Goal: Task Accomplishment & Management: Manage account settings

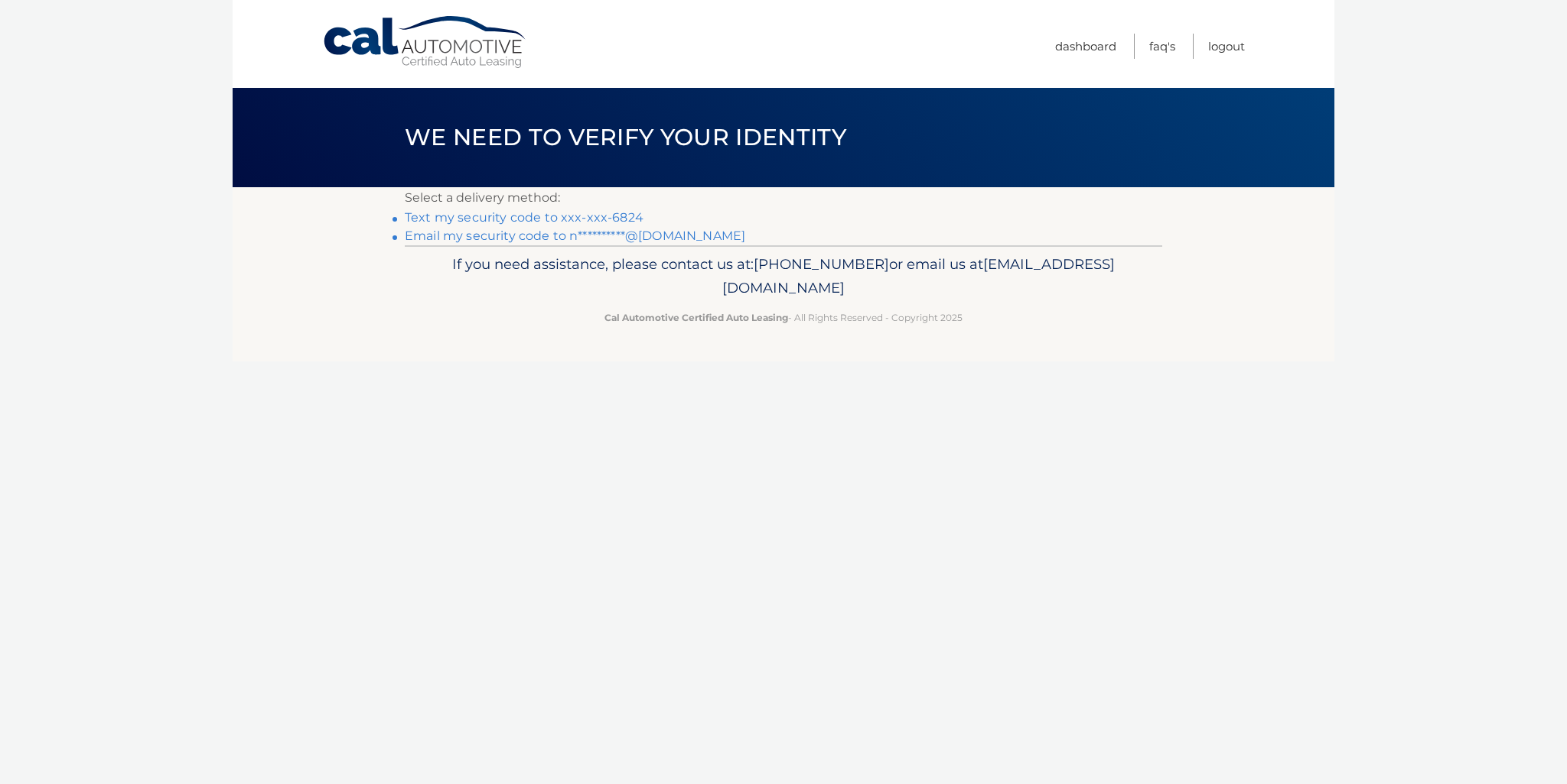
click at [548, 218] on link "Text my security code to xxx-xxx-6824" at bounding box center [524, 217] width 239 height 15
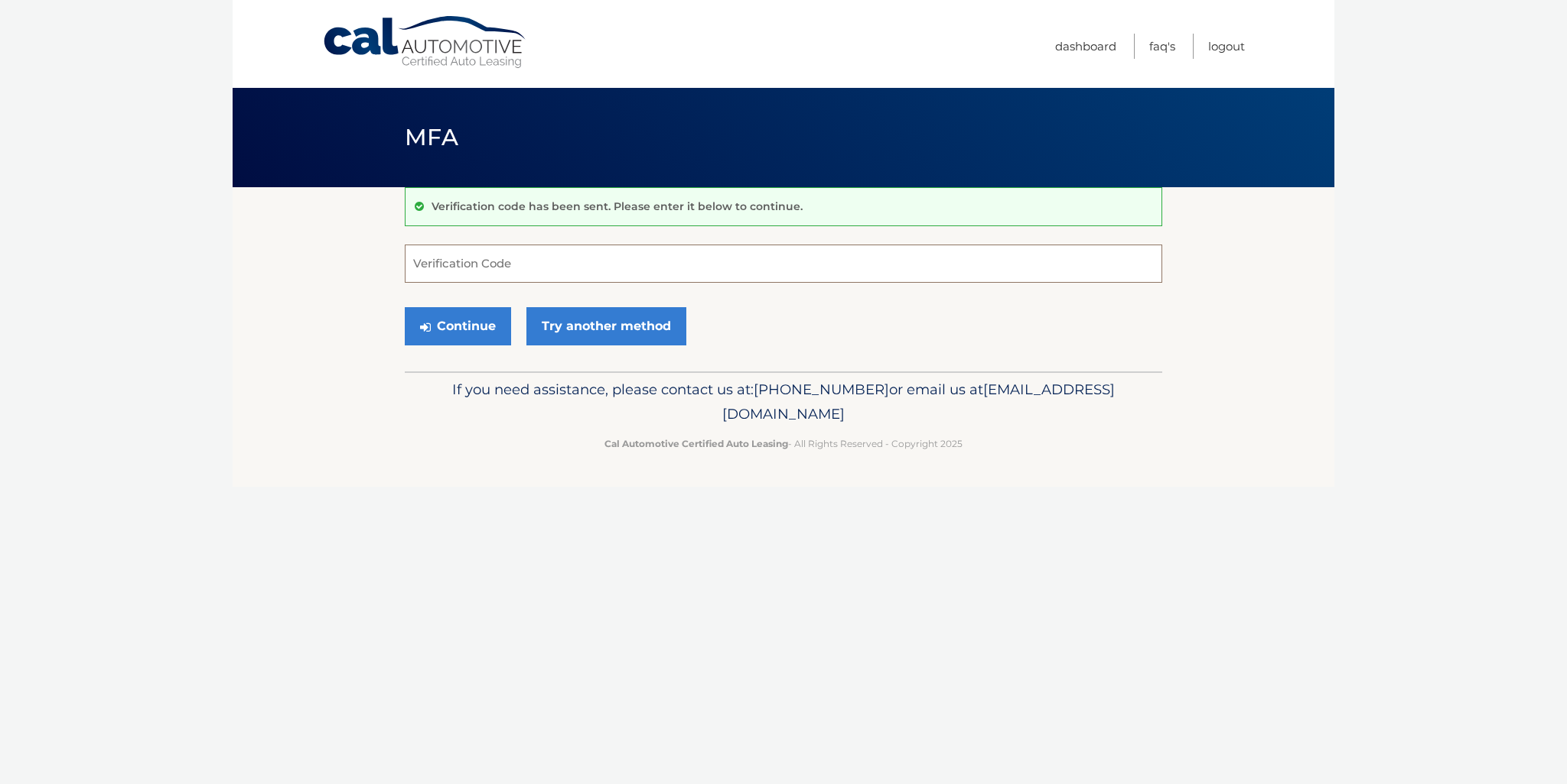
click at [507, 278] on input "Verification Code" at bounding box center [783, 264] width 758 height 38
type input "905691"
click at [464, 325] on button "Continue" at bounding box center [457, 326] width 107 height 38
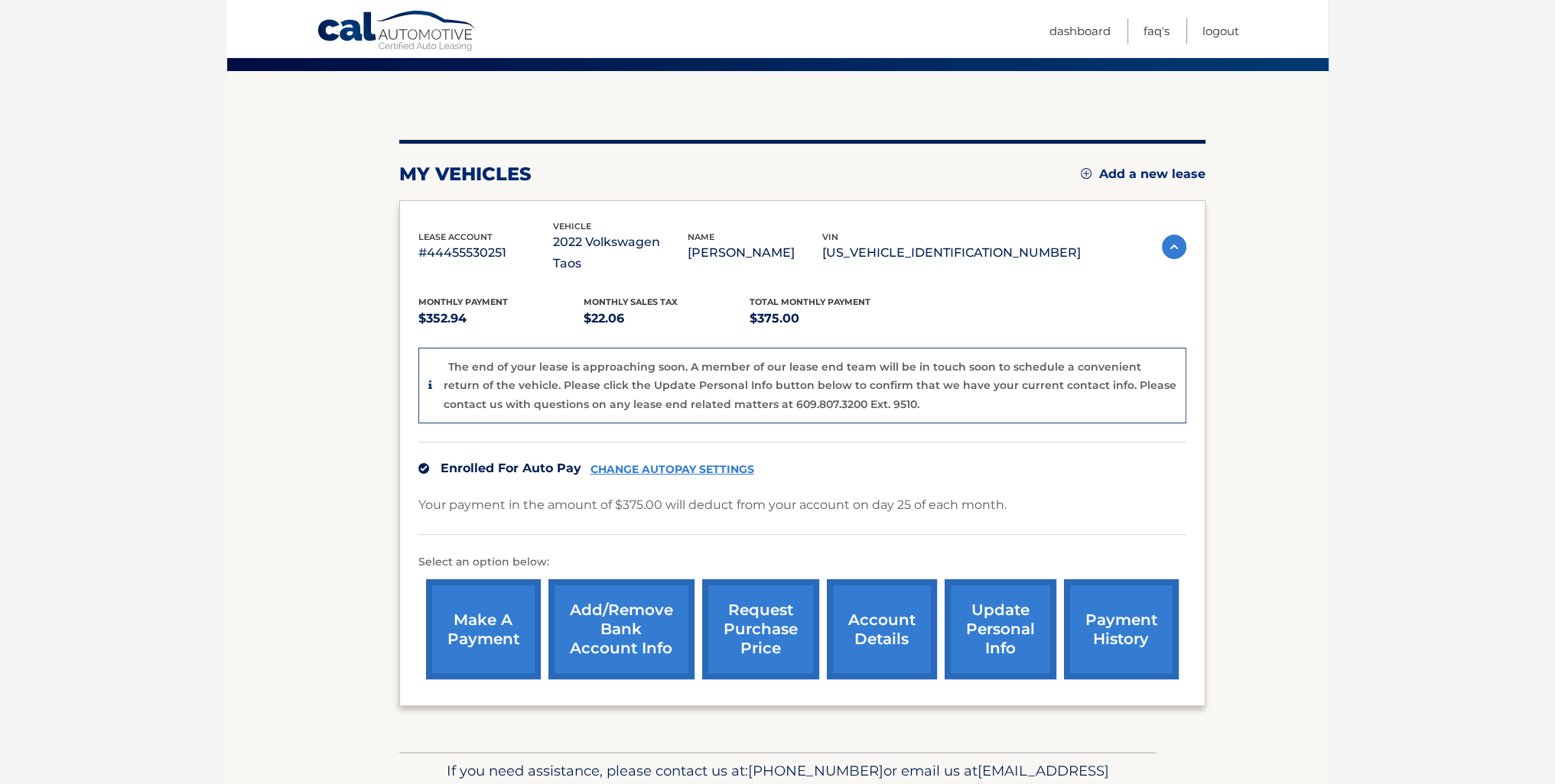
scroll to position [153, 0]
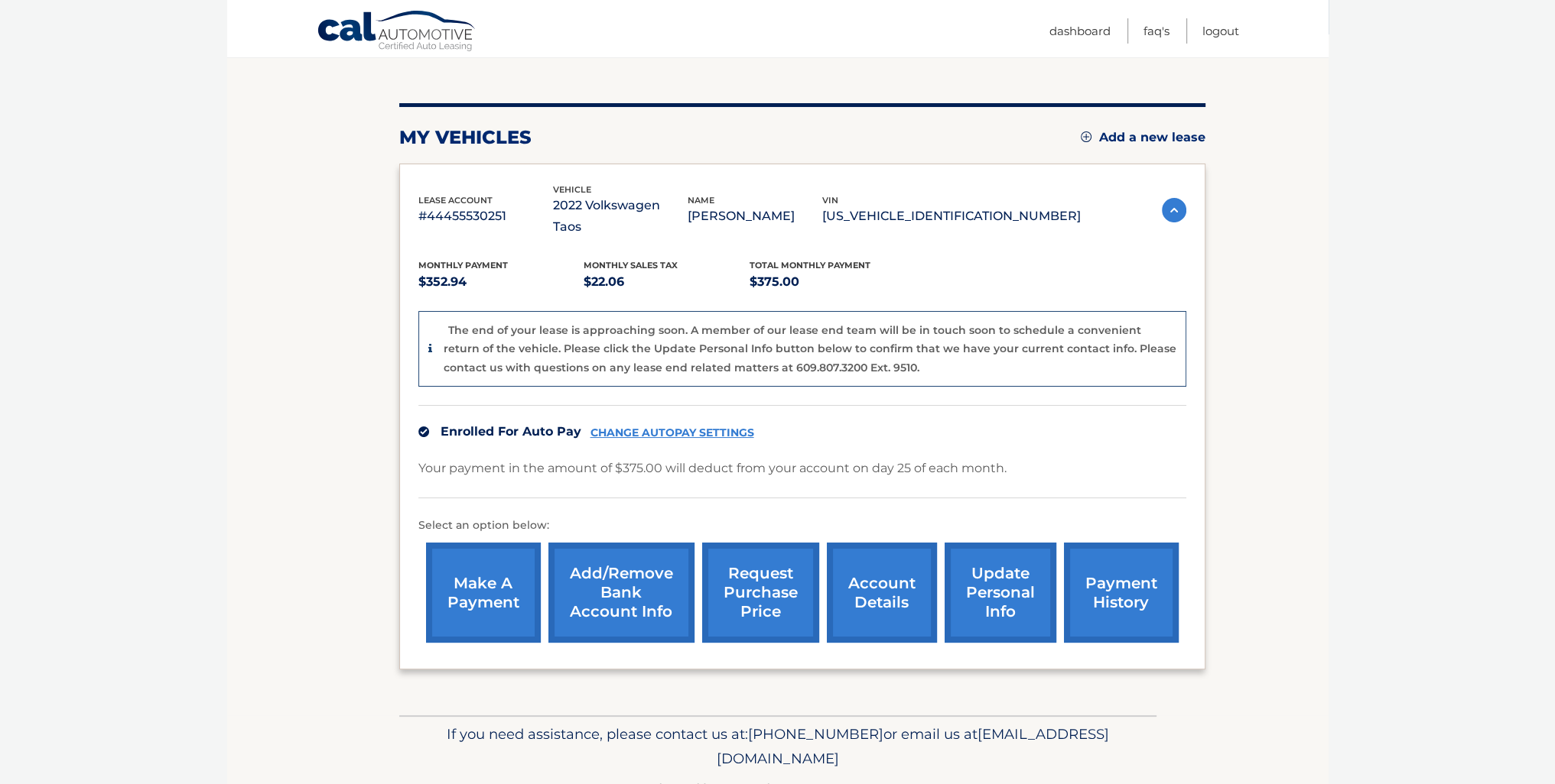
click at [645, 427] on link "CHANGE AUTOPAY SETTINGS" at bounding box center [672, 433] width 163 height 13
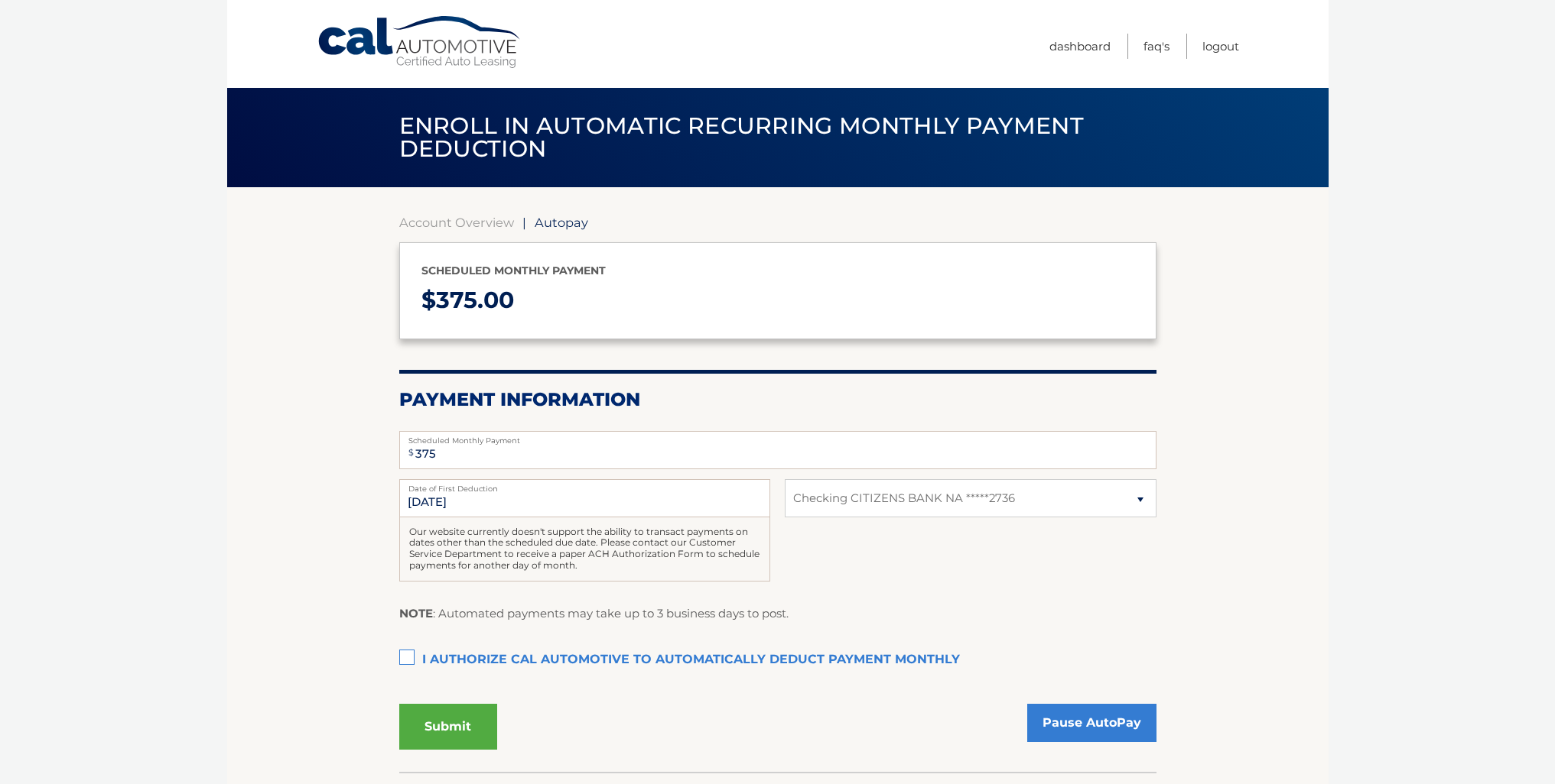
select select "NjMwMTcwM2ItN2MxYi00NjA3LWExYTUtNjZhNjMzYzM2Yjgx"
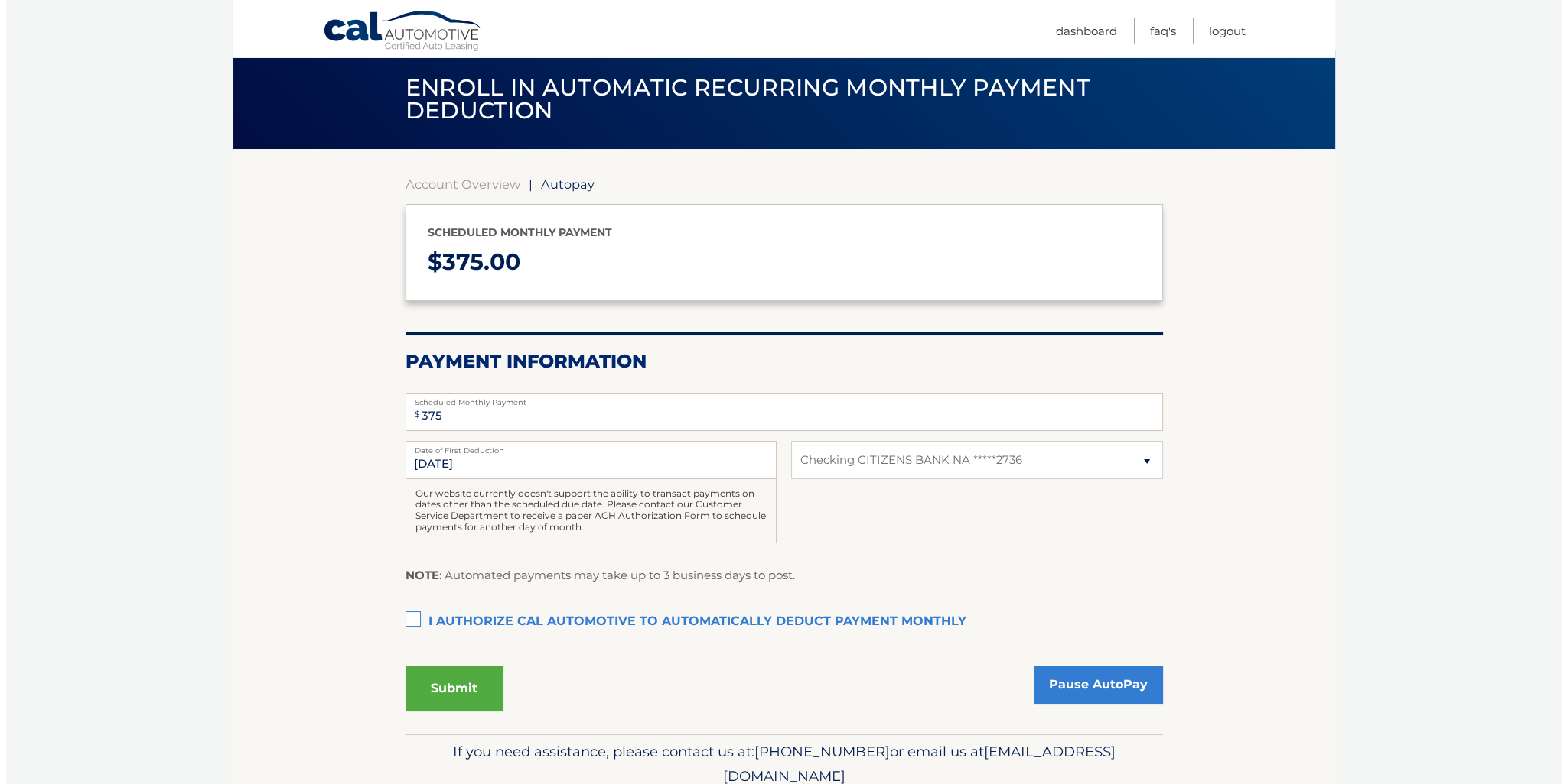
scroll to position [102, 0]
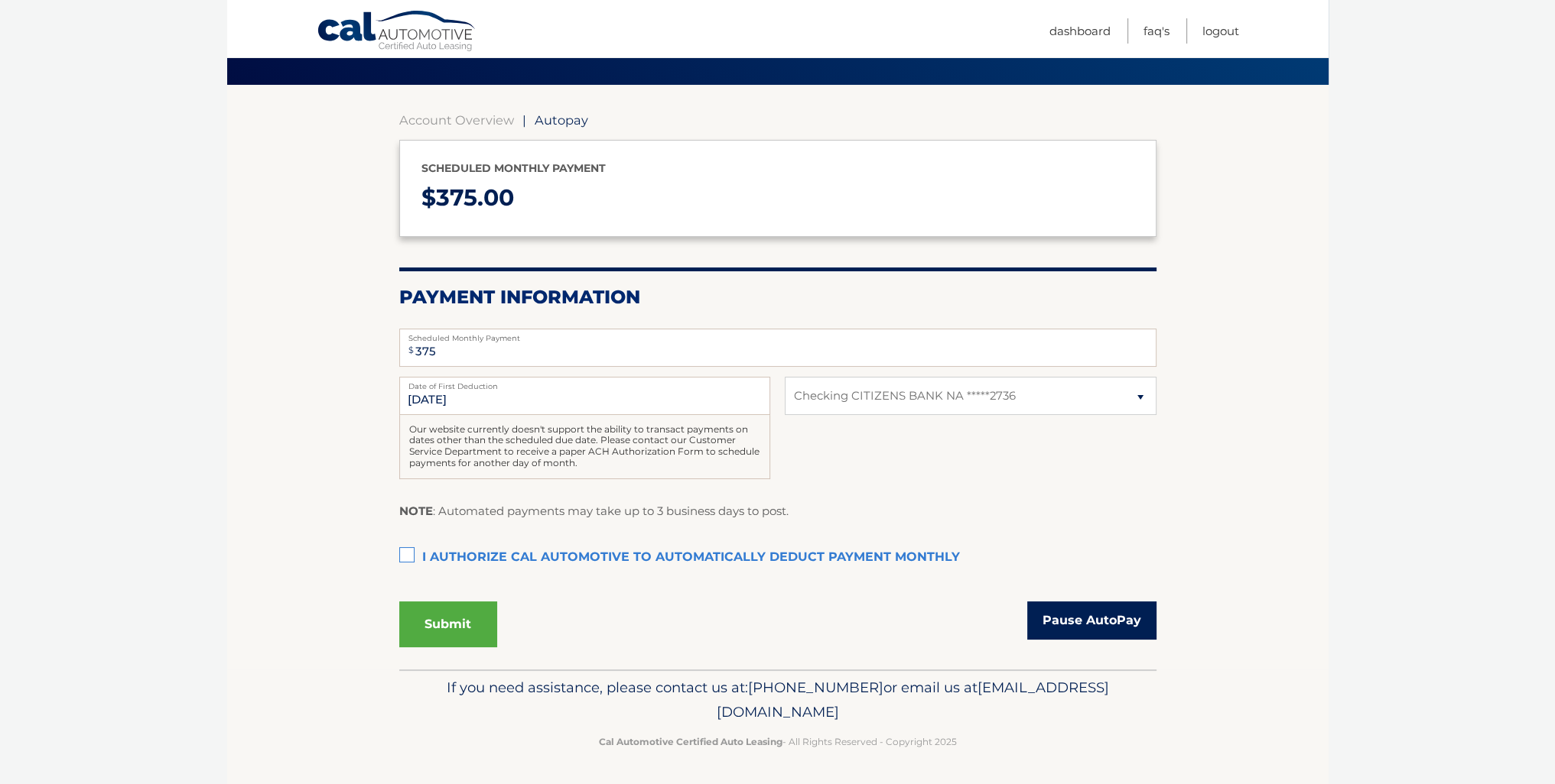
click at [1103, 616] on link "Pause AutoPay" at bounding box center [1092, 621] width 129 height 38
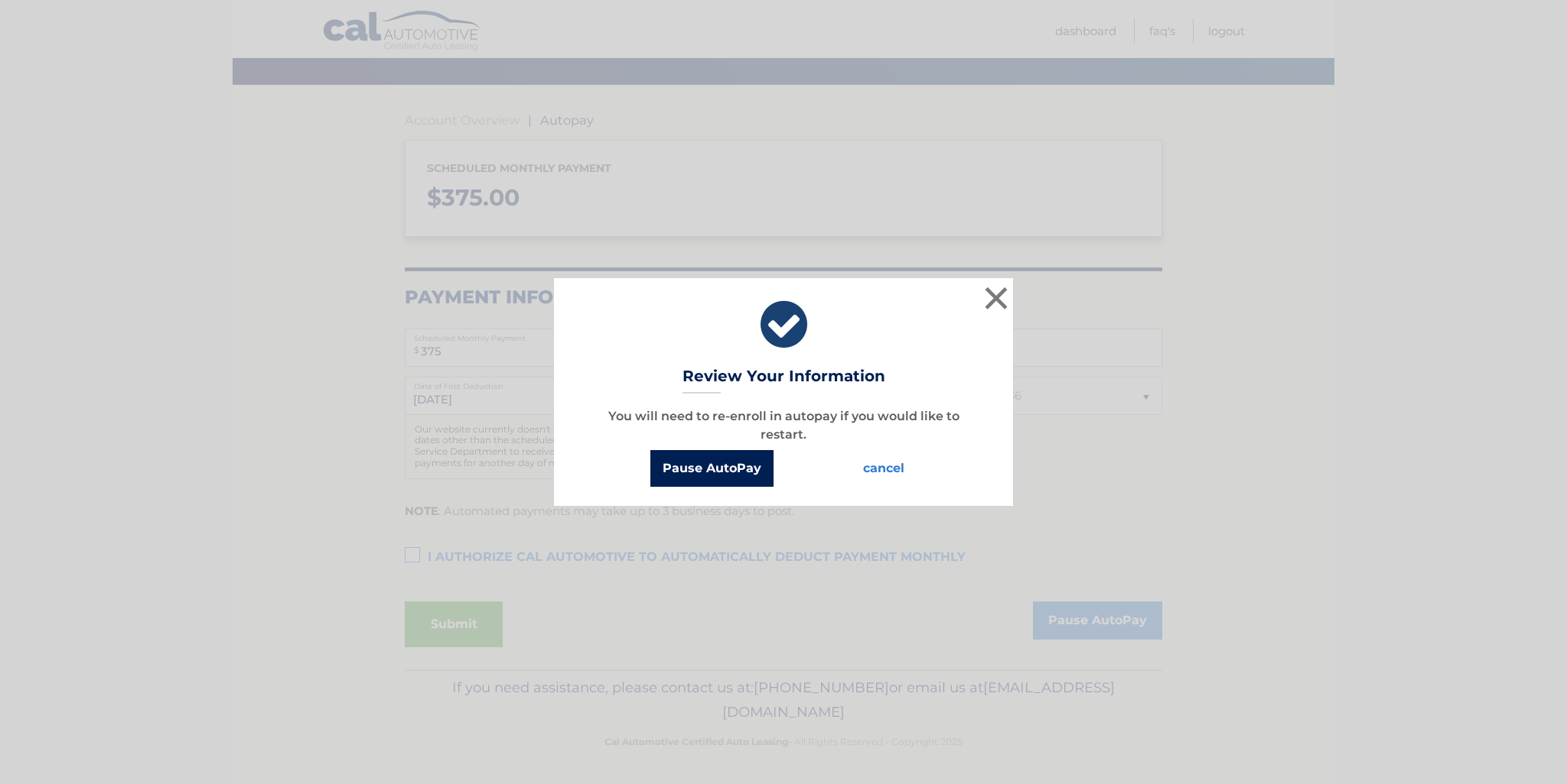
click at [735, 468] on button "Pause AutoPay" at bounding box center [712, 469] width 123 height 37
